Goal: Task Accomplishment & Management: Use online tool/utility

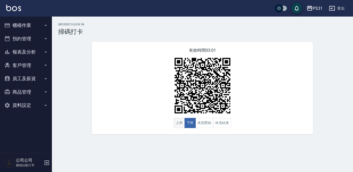
click at [177, 125] on button "上班" at bounding box center [178, 123] width 11 height 10
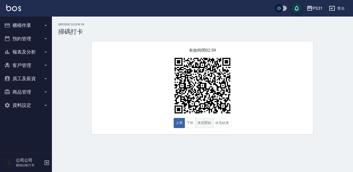
click at [198, 127] on button "休息開始" at bounding box center [204, 123] width 18 height 10
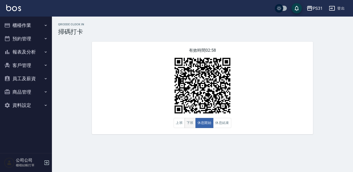
click at [191, 123] on button "下班" at bounding box center [189, 123] width 11 height 10
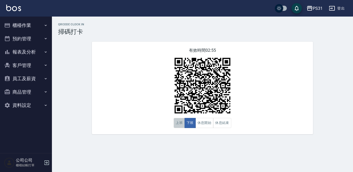
click at [179, 123] on button "上班" at bounding box center [178, 123] width 11 height 10
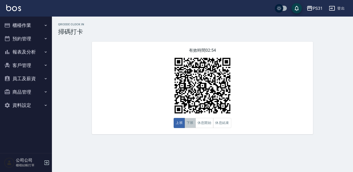
click at [191, 126] on button "下班" at bounding box center [189, 123] width 11 height 10
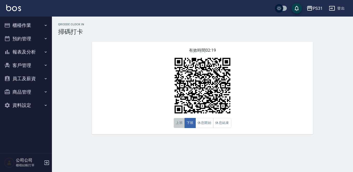
click at [177, 123] on button "上班" at bounding box center [178, 123] width 11 height 10
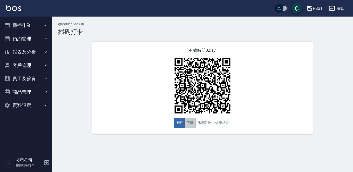
click at [189, 121] on button "下班" at bounding box center [189, 123] width 11 height 10
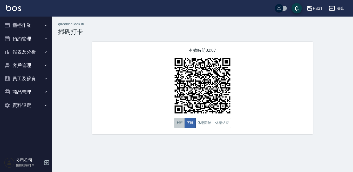
click at [180, 125] on button "上班" at bounding box center [178, 123] width 11 height 10
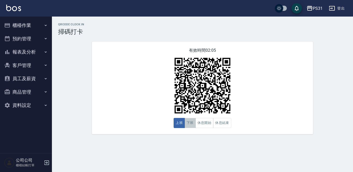
click at [188, 123] on button "下班" at bounding box center [189, 123] width 11 height 10
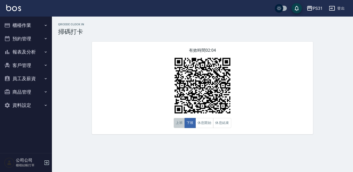
click at [179, 123] on button "上班" at bounding box center [178, 123] width 11 height 10
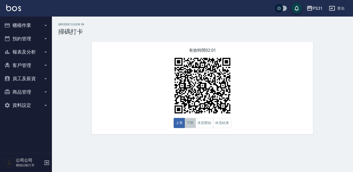
click at [189, 124] on button "下班" at bounding box center [189, 123] width 11 height 10
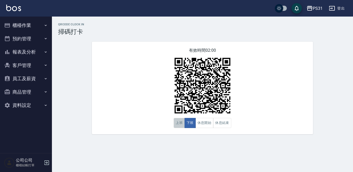
click at [180, 124] on button "上班" at bounding box center [178, 123] width 11 height 10
